Goal: Information Seeking & Learning: Learn about a topic

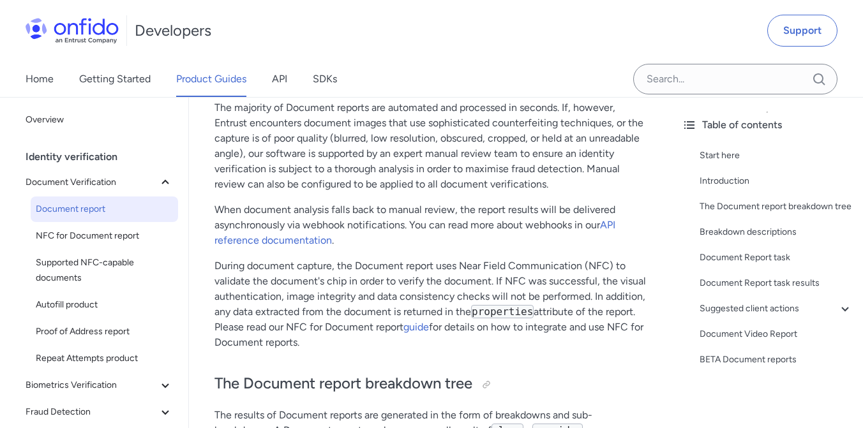
scroll to position [330, 0]
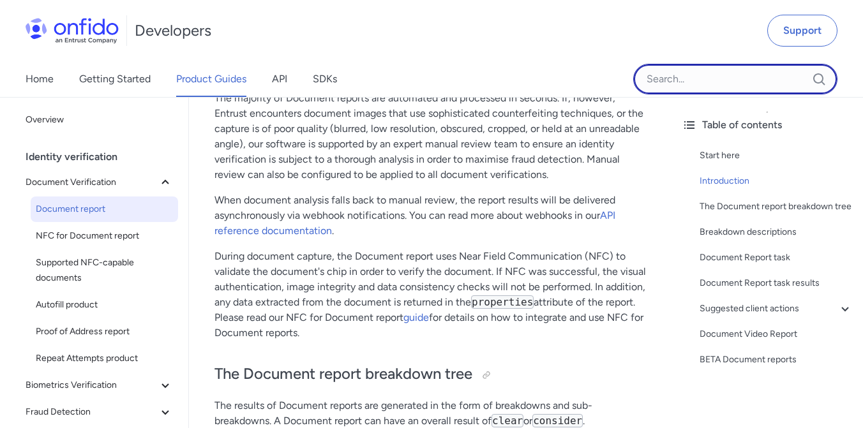
click at [704, 77] on input "Onfido search input field" at bounding box center [735, 79] width 204 height 31
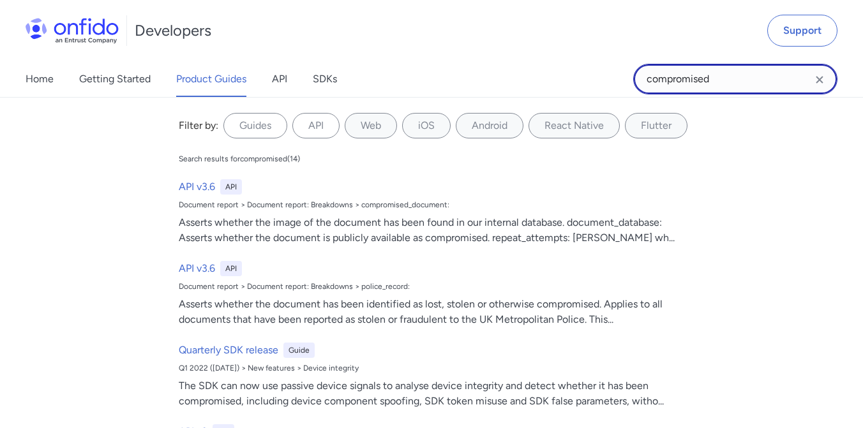
type input "compromised"
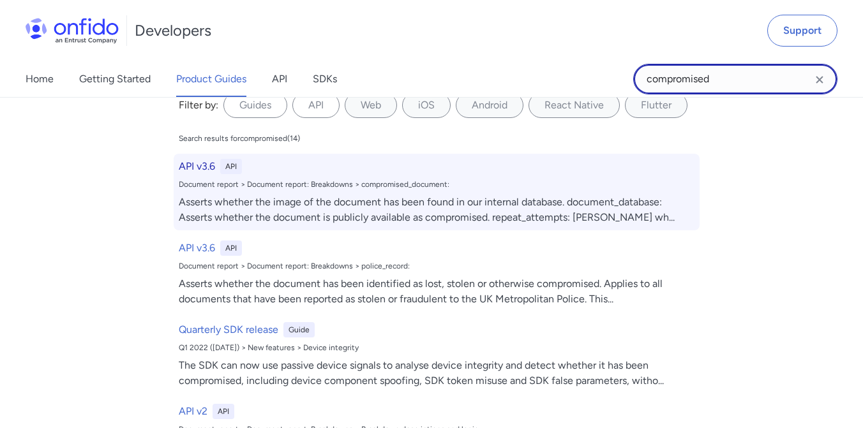
scroll to position [15, 0]
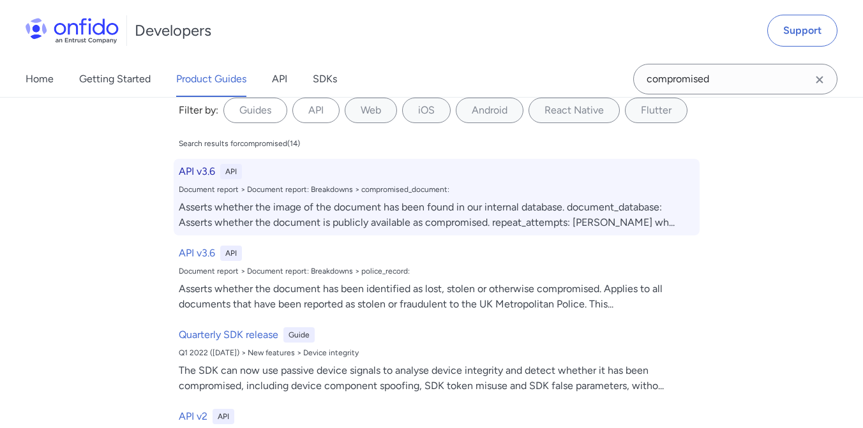
click at [377, 226] on div "Asserts whether the image of the document has been found in our internal databa…" at bounding box center [437, 215] width 516 height 31
select select "http"
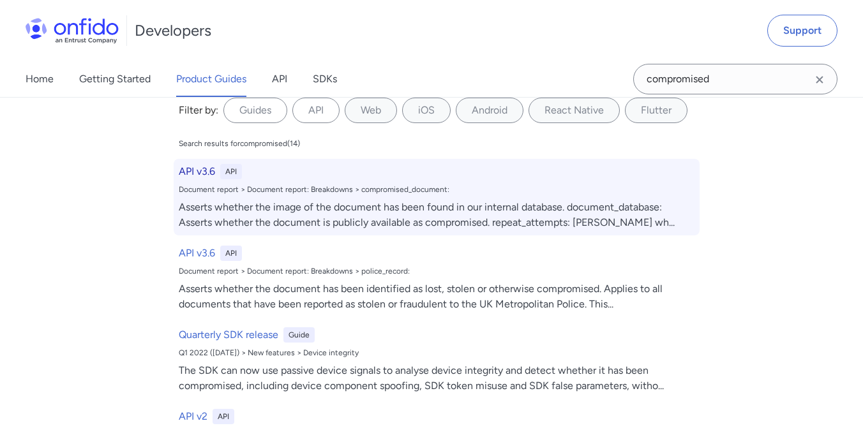
select select "http"
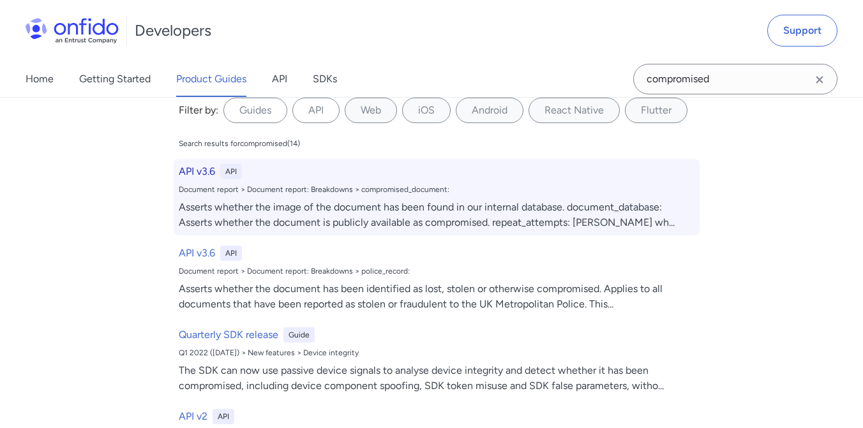
select select "http"
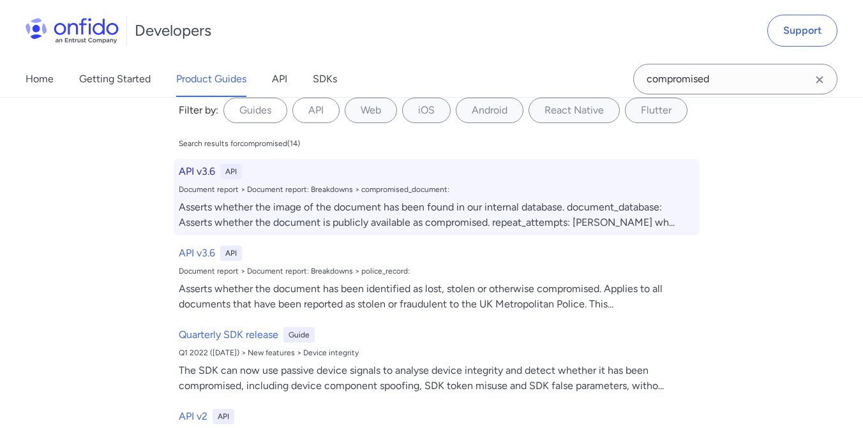
select select "http"
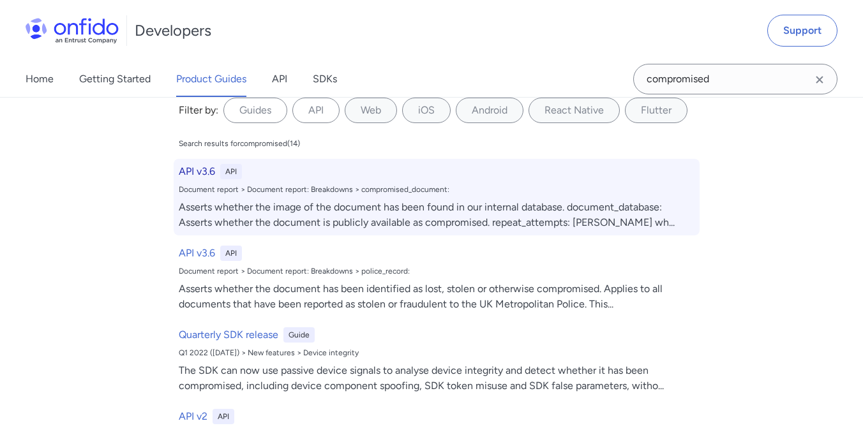
select select "http"
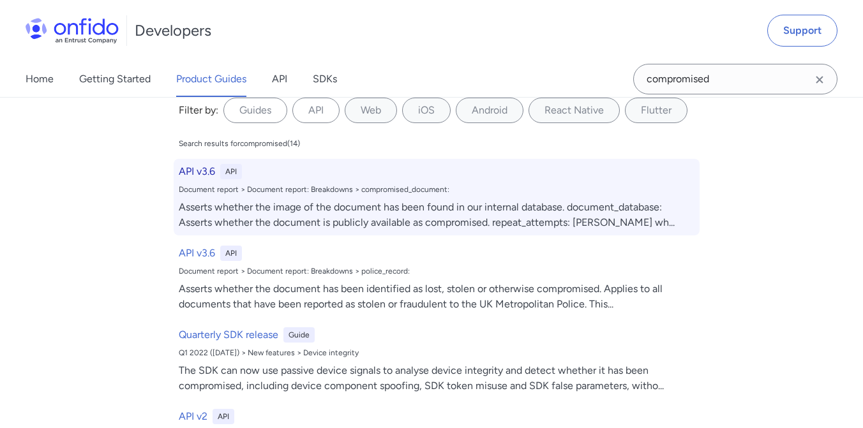
select select "http"
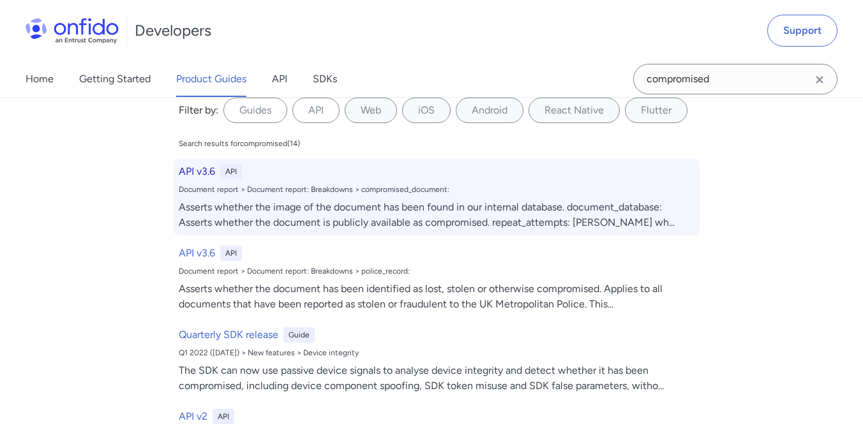
select select "http"
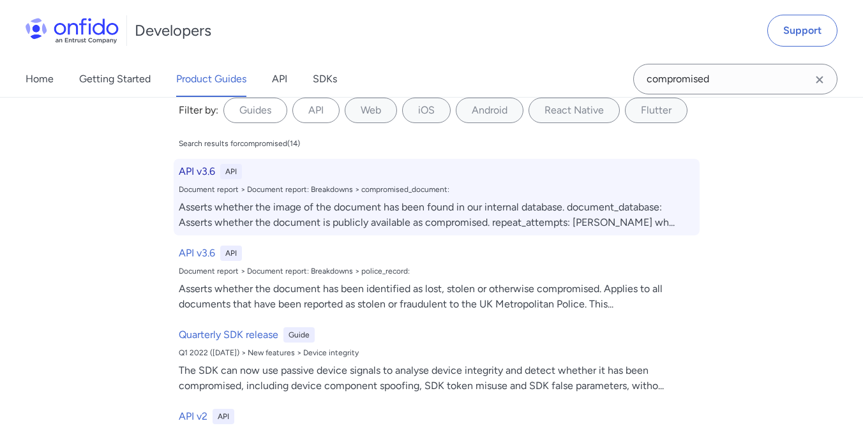
select select "http"
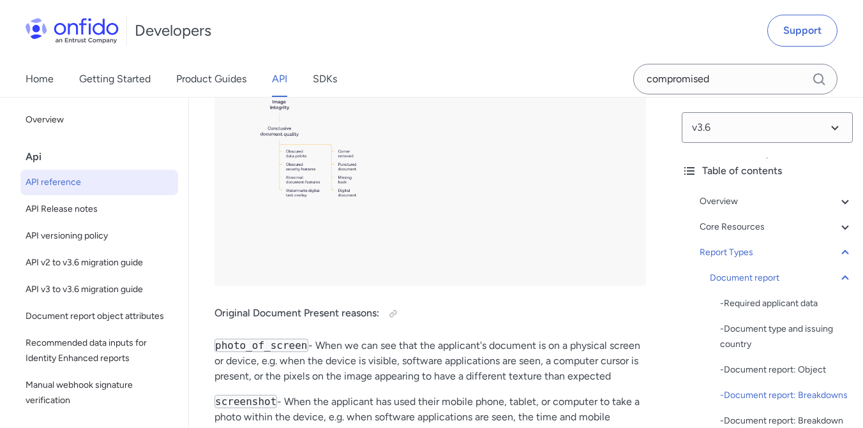
scroll to position [65620, 0]
